Goal: Information Seeking & Learning: Learn about a topic

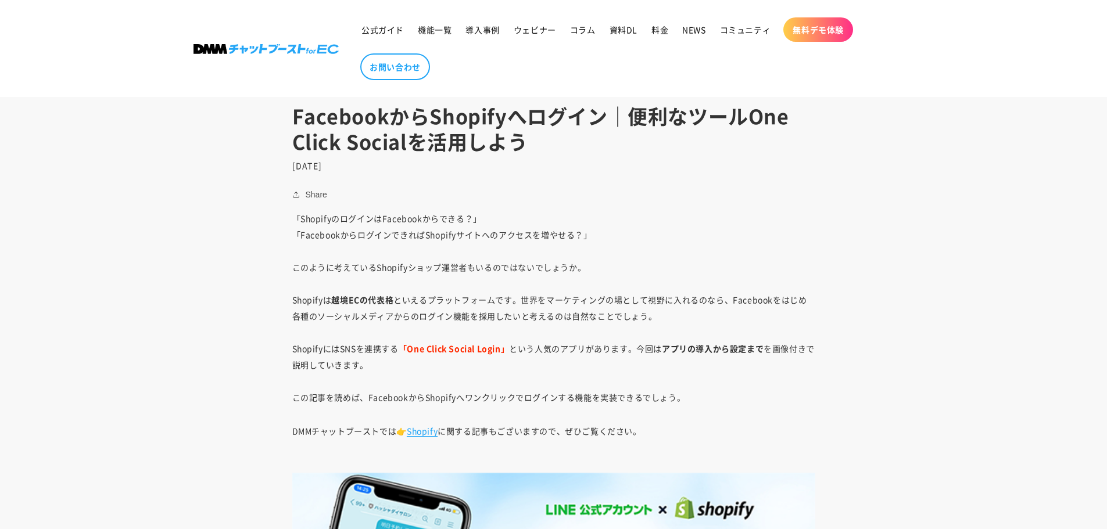
scroll to position [523, 0]
click at [303, 222] on p "「ShopifyのログインはFacebookからできる？」 「FacebookからログインできればShopifyサイトへのアクセスを増やせる？」 このように考…" at bounding box center [553, 308] width 523 height 195
drag, startPoint x: 303, startPoint y: 222, endPoint x: 458, endPoint y: 214, distance: 154.8
click at [458, 214] on p "「ShopifyのログインはFacebookからできる？」 「FacebookからログインできればShopifyサイトへのアクセスを増やせる？」 このように考…" at bounding box center [553, 308] width 523 height 195
click at [307, 239] on p "「ShopifyのログインはFacebookからできる？」 「FacebookからログインできればShopifyサイトへのアクセスを増やせる？」 このように考…" at bounding box center [553, 308] width 523 height 195
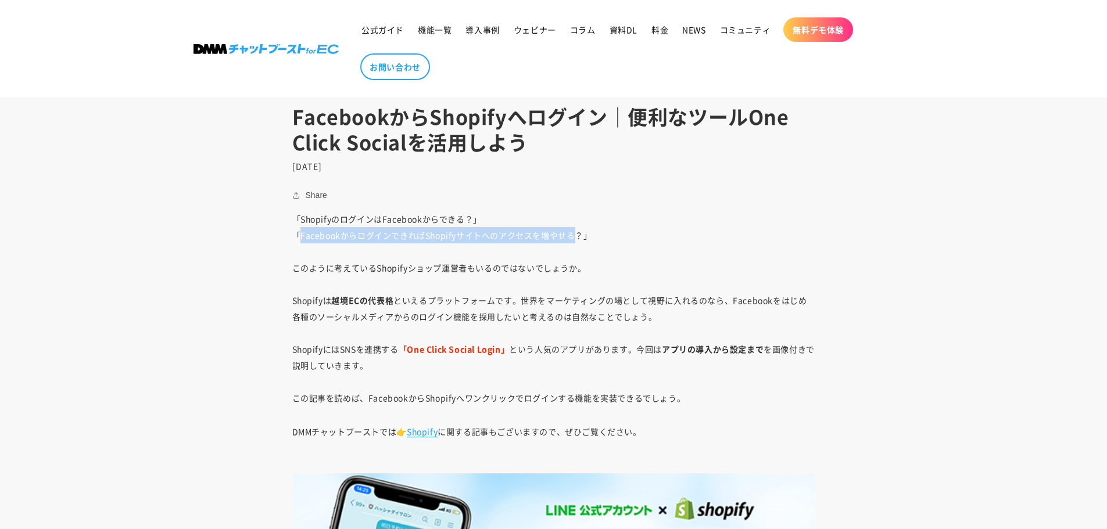
drag, startPoint x: 307, startPoint y: 239, endPoint x: 567, endPoint y: 232, distance: 259.3
click at [567, 232] on p "「ShopifyのログインはFacebookからできる？」 「FacebookからログインできればShopifyサイトへのアクセスを増やせる？」 このように考…" at bounding box center [553, 308] width 523 height 195
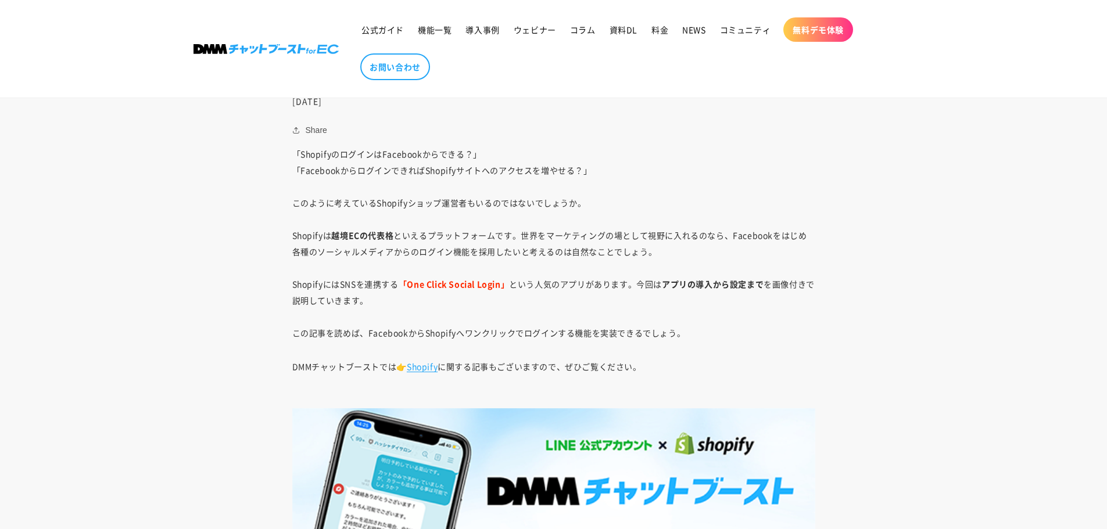
scroll to position [639, 0]
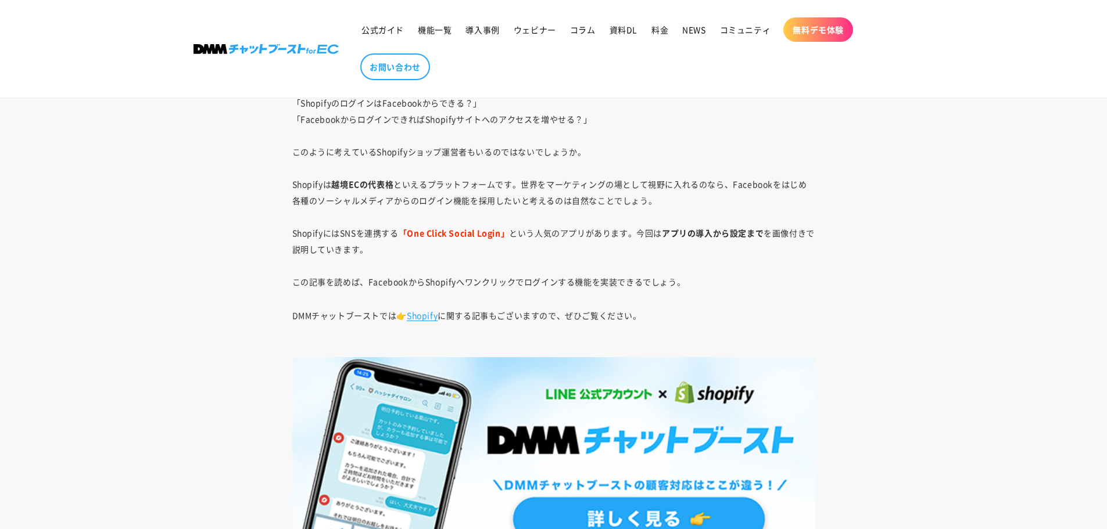
click at [299, 185] on p "「ShopifyのログインはFacebookからできる？」 「FacebookからログインできればShopifyサイトへのアクセスを増やせる？」 このように考…" at bounding box center [553, 192] width 523 height 195
drag, startPoint x: 299, startPoint y: 185, endPoint x: 388, endPoint y: 185, distance: 88.9
click at [304, 185] on p "「ShopifyのログインはFacebookからできる？」 「FacebookからログインできればShopifyサイトへのアクセスを増やせる？」 このように考…" at bounding box center [553, 192] width 523 height 195
click at [403, 185] on p "「ShopifyのログインはFacebookからできる？」 「FacebookからログインできればShopifyサイトへのアクセスを増やせる？」 このように考…" at bounding box center [553, 192] width 523 height 195
click at [311, 185] on p "「ShopifyのログインはFacebookからできる？」 「FacebookからログインできればShopifyサイトへのアクセスを増やせる？」 このように考…" at bounding box center [553, 192] width 523 height 195
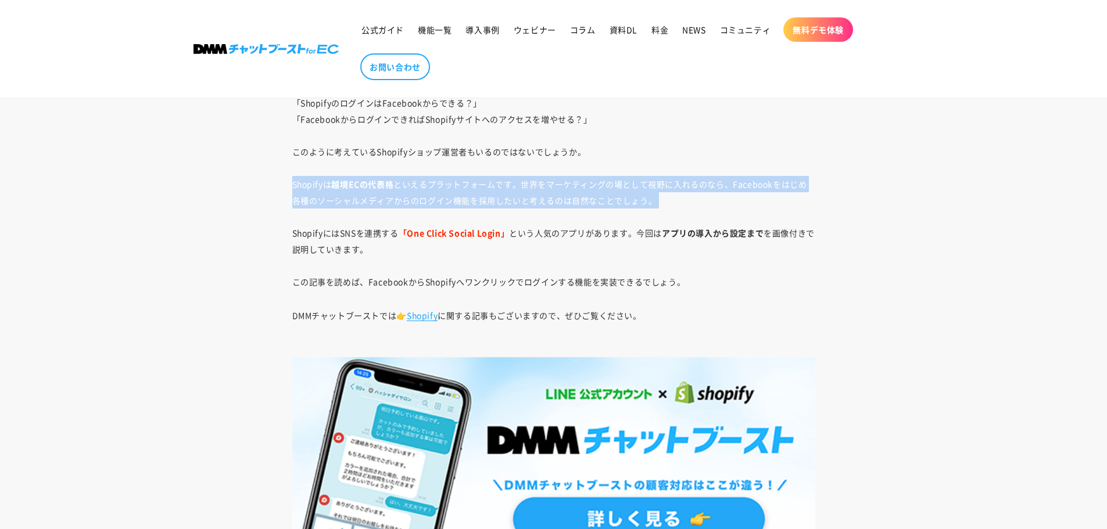
drag, startPoint x: 311, startPoint y: 185, endPoint x: 720, endPoint y: 198, distance: 409.4
click at [720, 198] on p "「ShopifyのログインはFacebookからできる？」 「FacebookからログインできればShopifyサイトへのアクセスを増やせる？」 このように考…" at bounding box center [553, 192] width 523 height 195
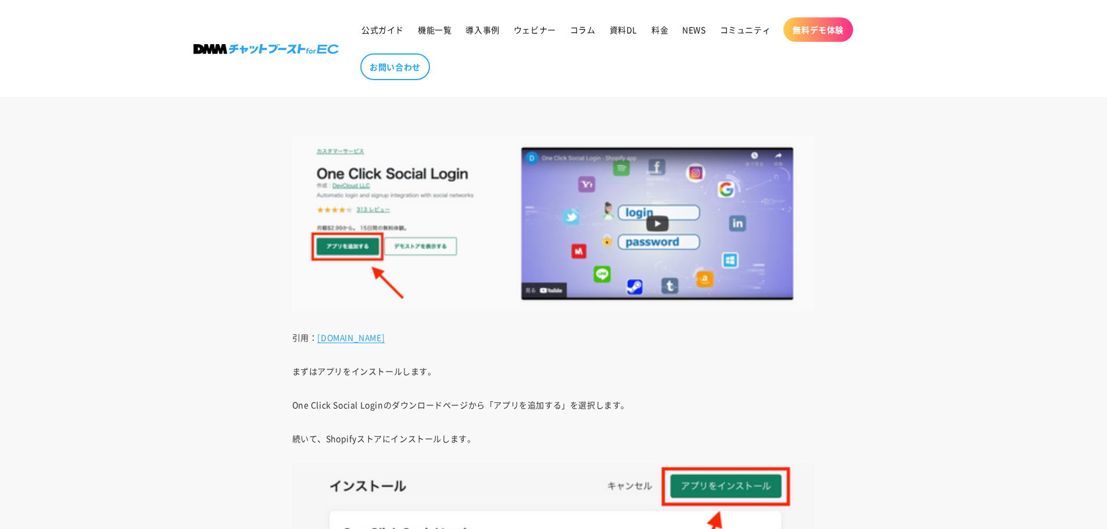
scroll to position [2615, 0]
